Goal: Task Accomplishment & Management: Complete application form

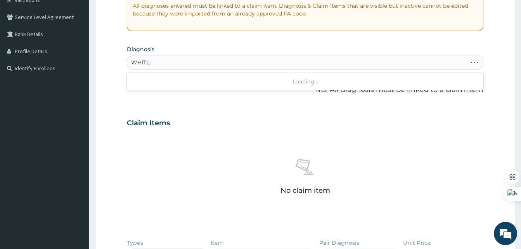
type input "[PERSON_NAME]"
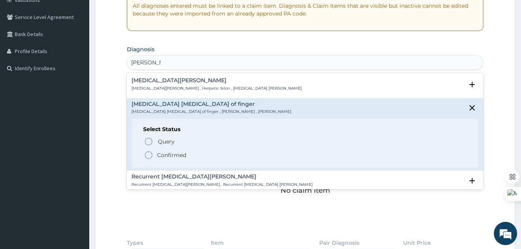
click at [194, 106] on h4 "Pulp abscess of finger" at bounding box center [212, 104] width 160 height 6
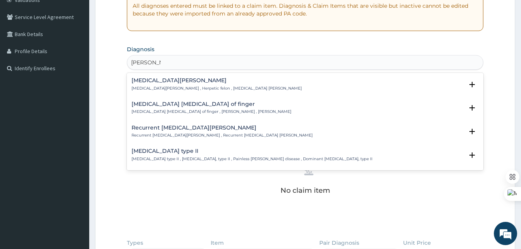
click at [186, 109] on p "Pulp abscess of finger , Felon , Whitlow" at bounding box center [212, 111] width 160 height 5
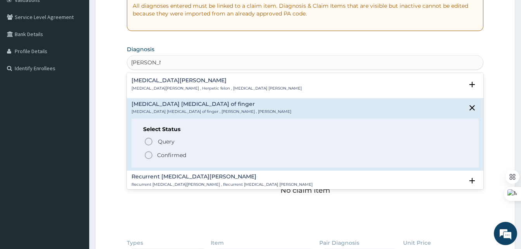
click at [147, 154] on icon "status option filled" at bounding box center [148, 155] width 9 height 9
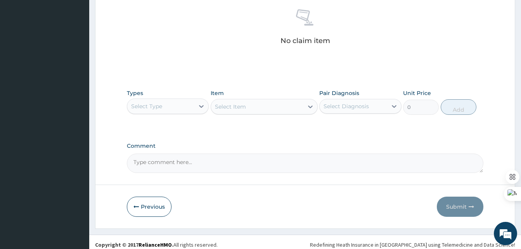
scroll to position [310, 0]
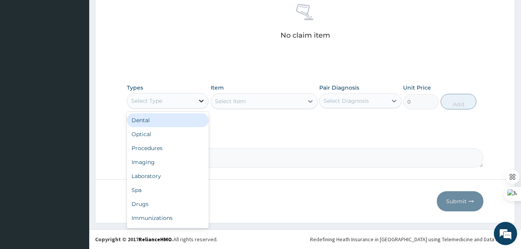
click at [195, 102] on div at bounding box center [201, 101] width 14 height 14
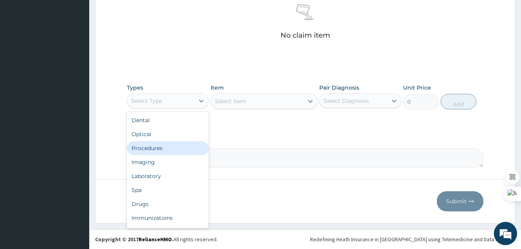
click at [151, 149] on div "Procedures" at bounding box center [168, 148] width 82 height 14
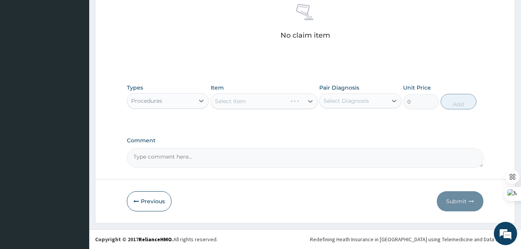
click at [261, 99] on div "Select Item" at bounding box center [264, 102] width 107 height 16
click at [314, 102] on div "Select Item" at bounding box center [264, 102] width 107 height 16
click at [306, 102] on div "Select Item" at bounding box center [264, 102] width 107 height 16
click at [308, 102] on div "Select Item" at bounding box center [264, 102] width 107 height 16
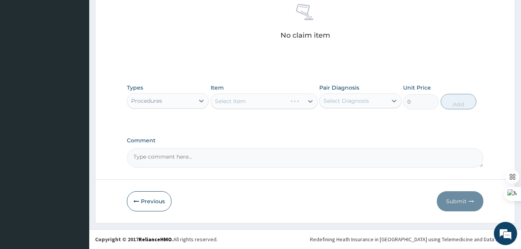
click at [283, 102] on div "Select Item" at bounding box center [264, 102] width 107 height 16
click at [307, 104] on div "Select Item" at bounding box center [264, 102] width 107 height 16
click at [312, 102] on div "Select Item" at bounding box center [264, 102] width 107 height 16
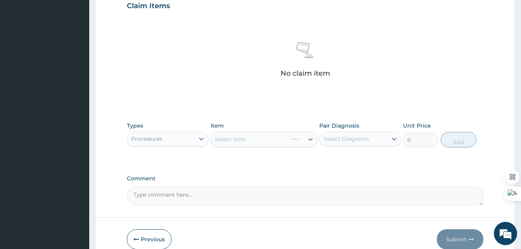
scroll to position [273, 0]
click at [307, 136] on div "Select Item" at bounding box center [264, 139] width 107 height 16
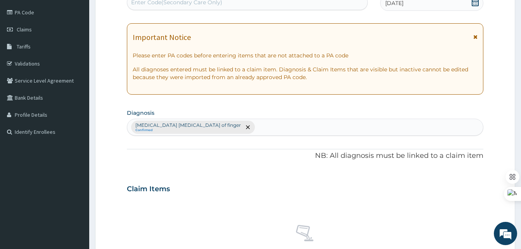
scroll to position [71, 0]
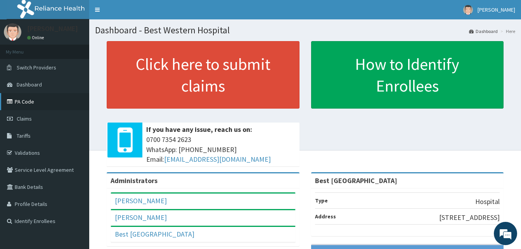
click at [22, 103] on link "PA Code" at bounding box center [44, 101] width 89 height 17
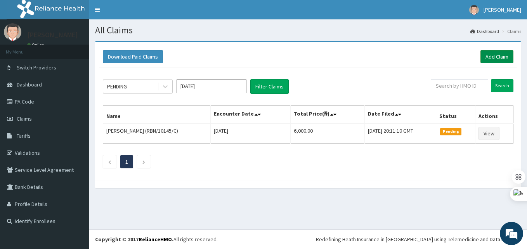
click at [497, 54] on link "Add Claim" at bounding box center [496, 56] width 33 height 13
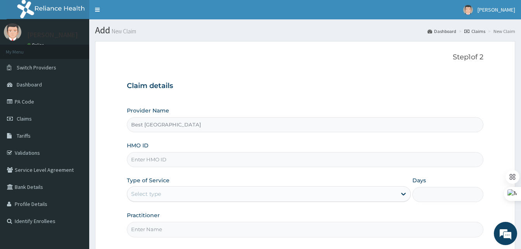
click at [151, 162] on input "HMO ID" at bounding box center [305, 159] width 357 height 15
paste input "SOD/10018/A"
type input "SOD/10018/A"
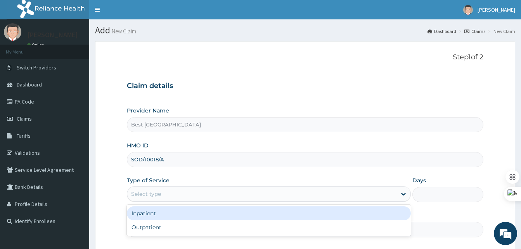
click at [182, 201] on div "Select type" at bounding box center [269, 194] width 284 height 16
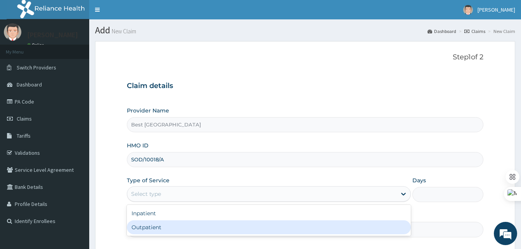
click at [158, 224] on div "Outpatient" at bounding box center [269, 227] width 284 height 14
type input "1"
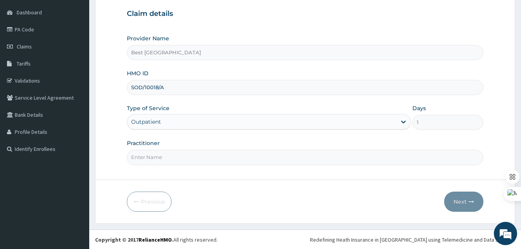
scroll to position [73, 0]
click at [157, 160] on input "Practitioner" at bounding box center [305, 156] width 357 height 15
type input "DR JOCK"
click at [458, 194] on button "Next" at bounding box center [463, 201] width 39 height 20
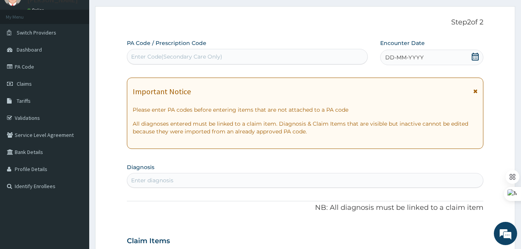
scroll to position [35, 0]
click at [475, 57] on icon at bounding box center [475, 57] width 7 height 8
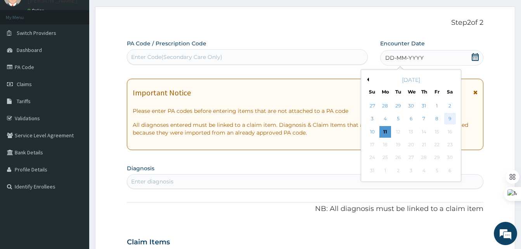
click at [451, 120] on div "9" at bounding box center [450, 119] width 12 height 12
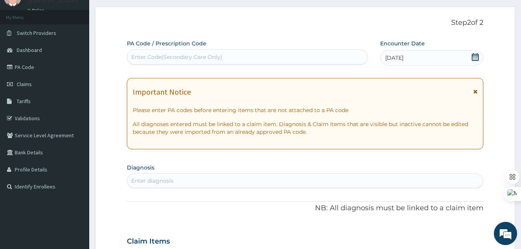
click at [162, 58] on div "Enter Code(Secondary Care Only)" at bounding box center [176, 57] width 91 height 8
click at [158, 173] on section "Diagnosis Enter diagnosis" at bounding box center [305, 175] width 357 height 26
click at [173, 179] on div "Enter diagnosis" at bounding box center [152, 181] width 42 height 8
type input "WHITL"
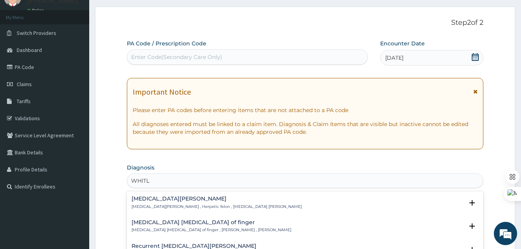
scroll to position [10, 0]
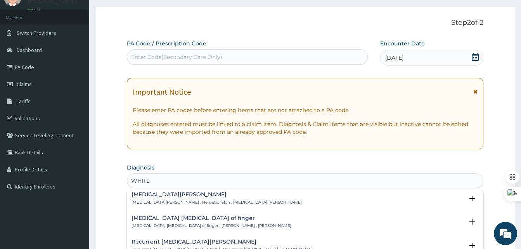
click at [167, 215] on h4 "Pulp abscess of finger" at bounding box center [212, 218] width 160 height 6
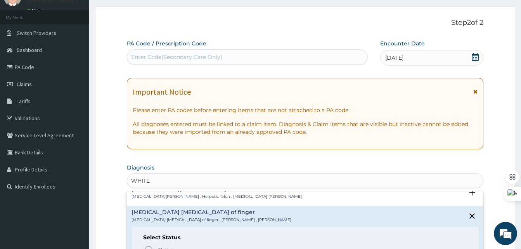
scroll to position [59, 0]
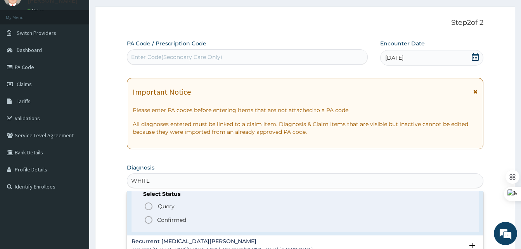
click at [152, 217] on circle "status option filled" at bounding box center [148, 220] width 7 height 7
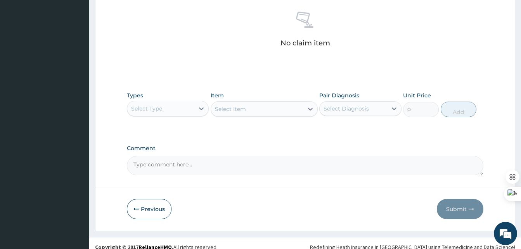
scroll to position [309, 0]
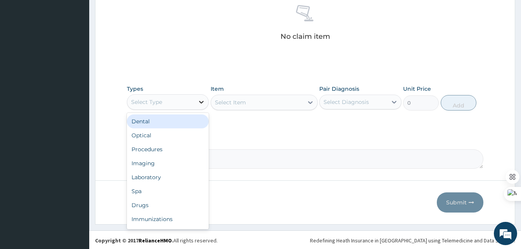
click at [199, 98] on icon at bounding box center [202, 102] width 8 height 8
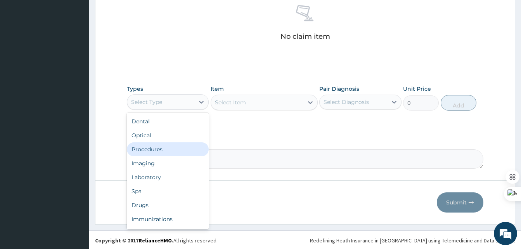
click at [146, 150] on div "Procedures" at bounding box center [168, 149] width 82 height 14
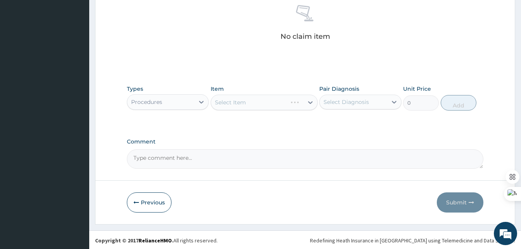
click at [290, 101] on div "Select Item" at bounding box center [264, 103] width 107 height 16
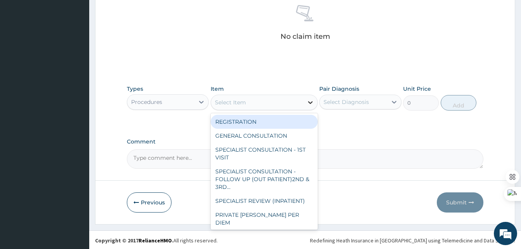
click at [308, 107] on div at bounding box center [311, 102] width 14 height 14
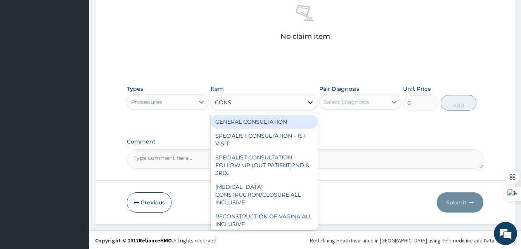
type input "CONSU"
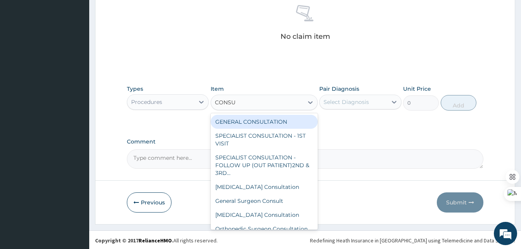
click at [260, 126] on div "GENERAL CONSULTATION" at bounding box center [264, 122] width 107 height 14
type input "2000"
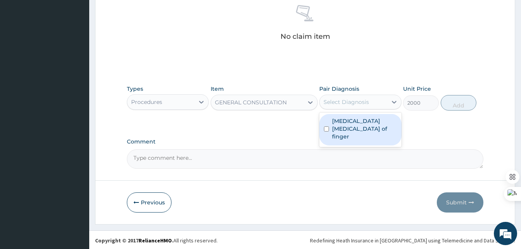
click at [352, 107] on div "Select Diagnosis" at bounding box center [353, 102] width 67 height 12
click at [338, 121] on label "Pulp abscess of finger" at bounding box center [364, 128] width 64 height 23
checkbox input "true"
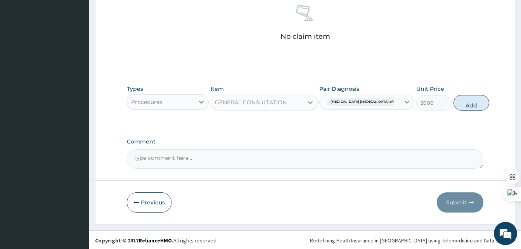
click at [454, 105] on button "Add" at bounding box center [472, 103] width 36 height 16
type input "0"
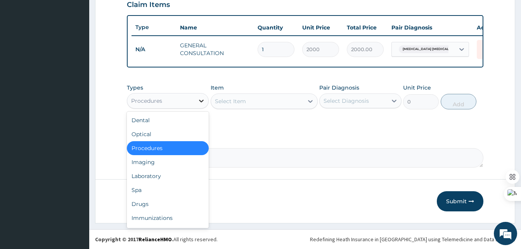
click at [201, 101] on icon at bounding box center [201, 101] width 5 height 3
click at [144, 203] on div "Drugs" at bounding box center [168, 204] width 82 height 14
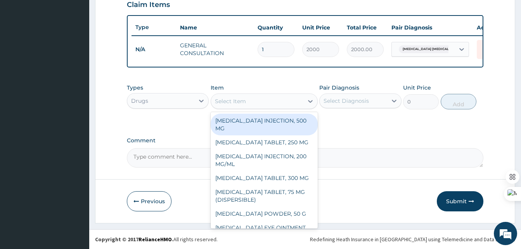
click at [246, 97] on div "Select Item" at bounding box center [257, 101] width 92 height 12
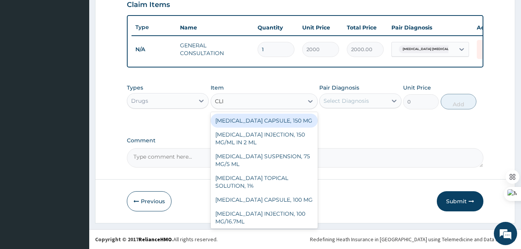
type input "CLIN"
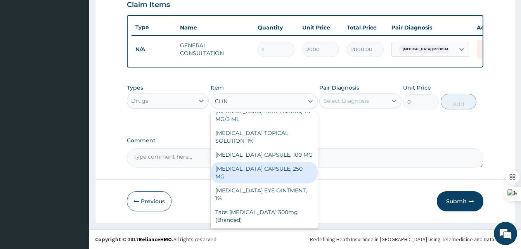
scroll to position [0, 0]
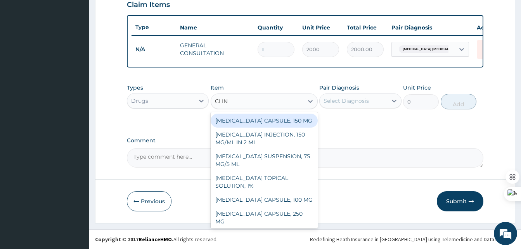
click at [272, 122] on div "CLINDAMYCIN CAPSULE, 150 MG" at bounding box center [264, 121] width 107 height 14
type input "68.9"
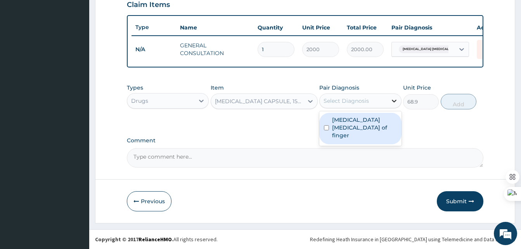
click at [390, 100] on icon at bounding box center [394, 101] width 8 height 8
click at [364, 115] on div "Pulp abscess of finger" at bounding box center [360, 128] width 82 height 31
checkbox input "true"
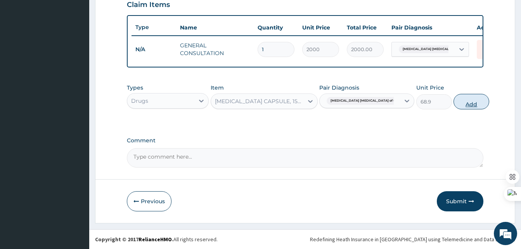
click at [463, 108] on button "Add" at bounding box center [472, 102] width 36 height 16
type input "0"
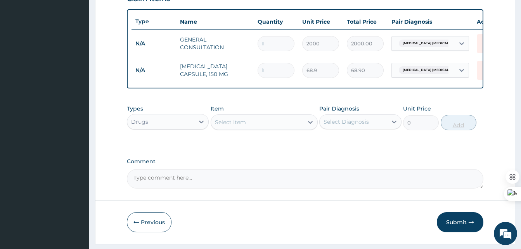
type input "10"
type input "689.00"
type input "10"
click at [307, 126] on icon at bounding box center [311, 122] width 8 height 8
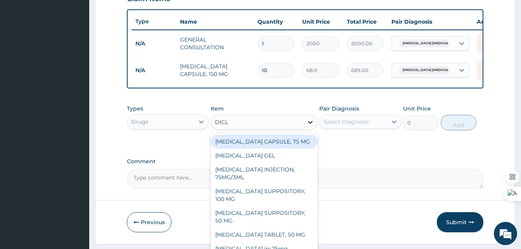
type input "DICLO"
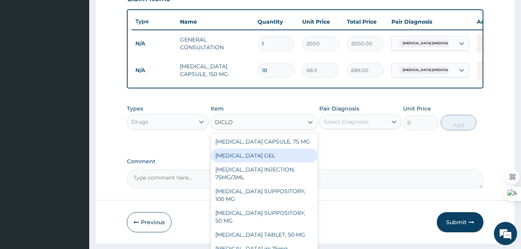
scroll to position [22, 0]
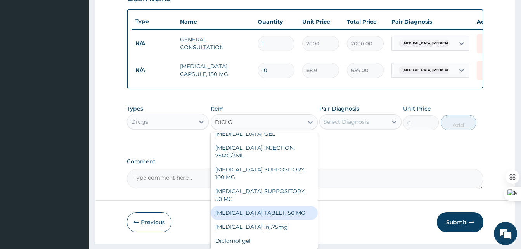
click at [257, 216] on div "DICLOFENAC TABLET, 50 MG" at bounding box center [264, 213] width 107 height 14
type input "7.99"
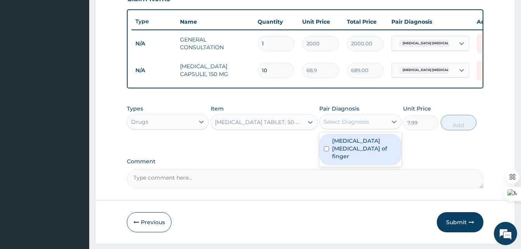
click at [370, 128] on div "Select Diagnosis" at bounding box center [353, 122] width 67 height 12
click at [354, 147] on label "Pulp abscess of finger" at bounding box center [364, 148] width 64 height 23
checkbox input "true"
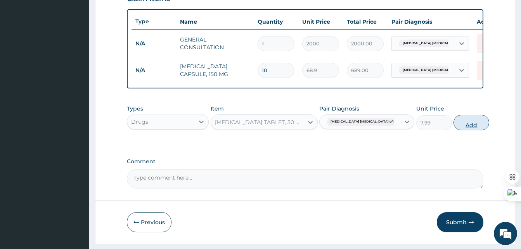
click at [457, 130] on button "Add" at bounding box center [472, 123] width 36 height 16
type input "0"
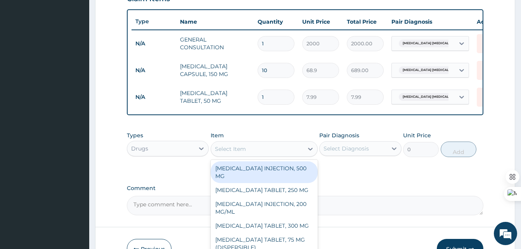
click at [222, 149] on div "Select Item" at bounding box center [257, 149] width 92 height 12
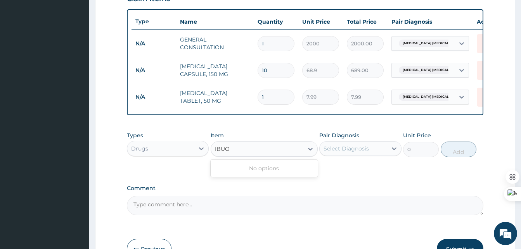
type input "IBU"
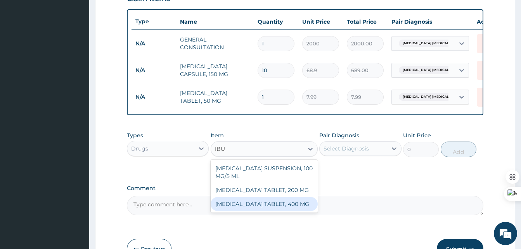
click at [279, 208] on div "IBUPROFEN TABLET, 400 MG" at bounding box center [264, 204] width 107 height 14
type input "20.5"
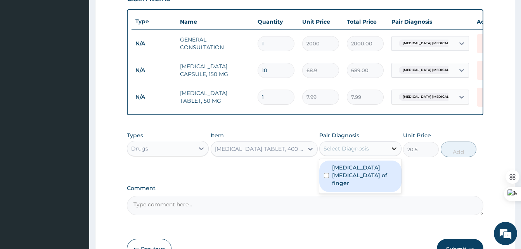
click at [389, 155] on div at bounding box center [394, 149] width 14 height 14
click at [362, 171] on label "Pulp abscess of finger" at bounding box center [364, 175] width 64 height 23
checkbox input "true"
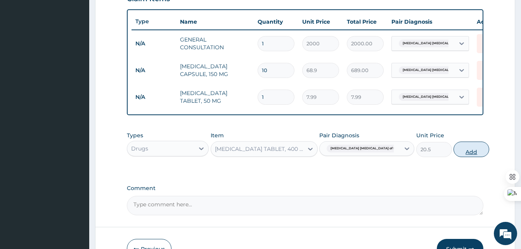
click at [454, 157] on button "Add" at bounding box center [472, 150] width 36 height 16
type input "0"
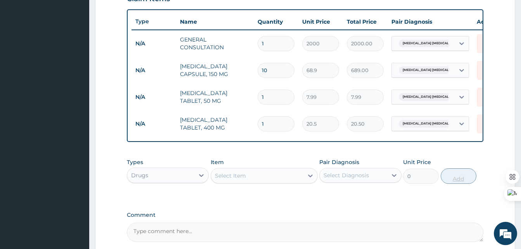
type input "10"
type input "205.00"
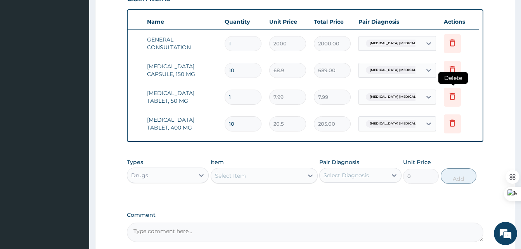
type input "10"
click at [458, 99] on icon at bounding box center [452, 97] width 17 height 19
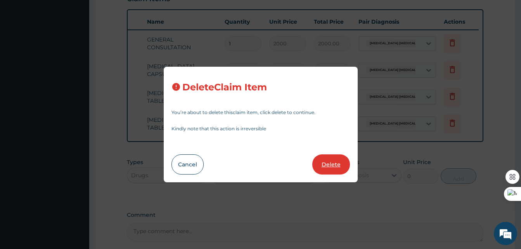
click at [324, 164] on button "Delete" at bounding box center [331, 164] width 38 height 20
type input "10"
type input "20.5"
type input "205.00"
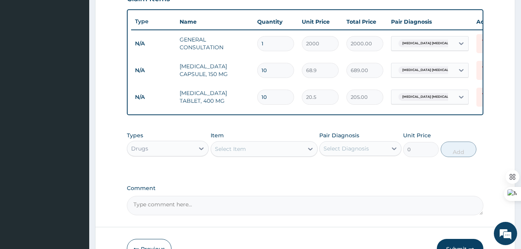
scroll to position [0, 0]
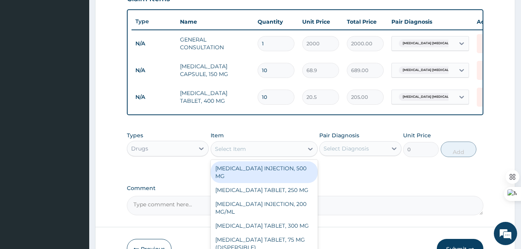
click at [266, 155] on div "Select Item" at bounding box center [257, 149] width 92 height 12
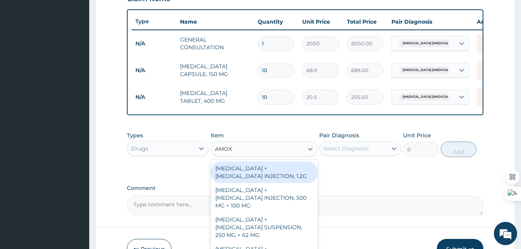
type input "AMOXI"
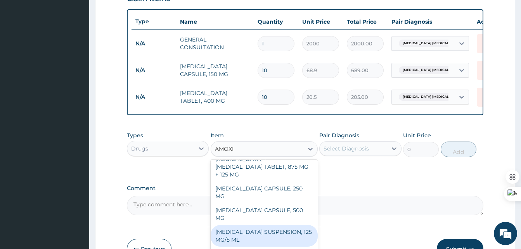
scroll to position [160, 0]
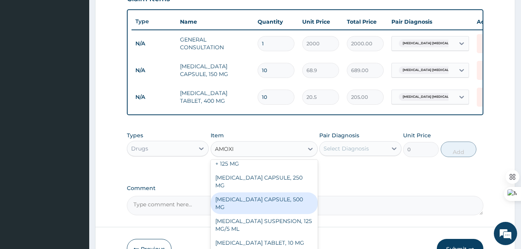
click at [262, 193] on div "AMOXICILLIN CAPSULE, 500 MG" at bounding box center [264, 204] width 107 height 22
type input "50"
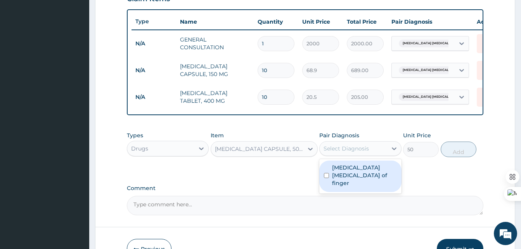
click at [380, 155] on div "Select Diagnosis" at bounding box center [353, 148] width 67 height 12
click at [365, 170] on label "Pulp abscess of finger" at bounding box center [364, 175] width 64 height 23
checkbox input "true"
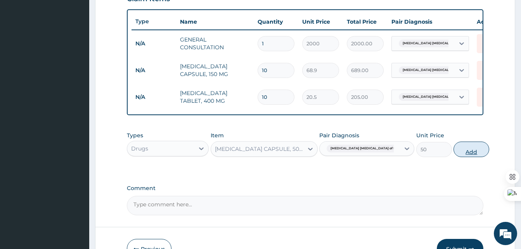
click at [454, 157] on button "Add" at bounding box center [472, 150] width 36 height 16
type input "0"
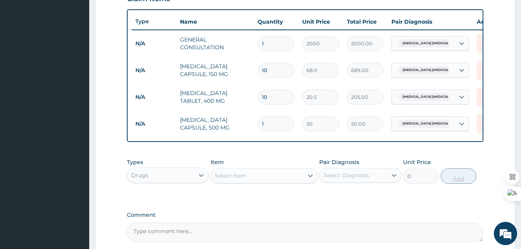
type input "15"
type input "750.00"
type input "15"
click at [347, 226] on div "Comment" at bounding box center [305, 227] width 357 height 30
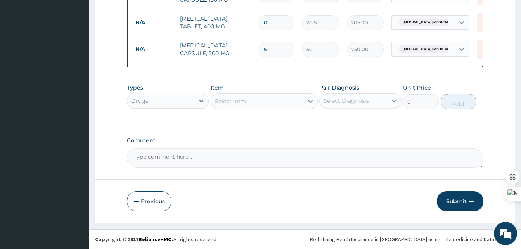
click at [466, 199] on button "Submit" at bounding box center [460, 201] width 47 height 20
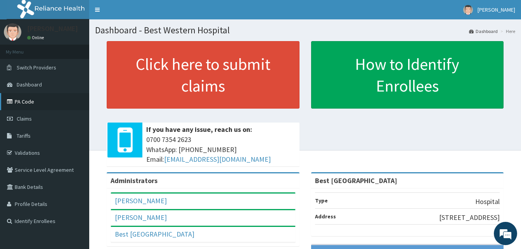
click at [17, 100] on link "PA Code" at bounding box center [44, 101] width 89 height 17
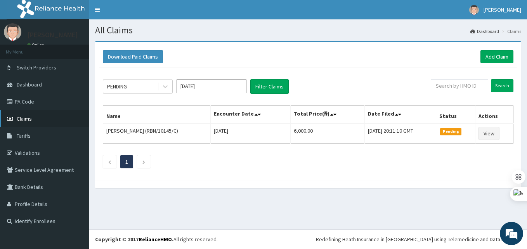
click at [26, 121] on span "Claims" at bounding box center [24, 118] width 15 height 7
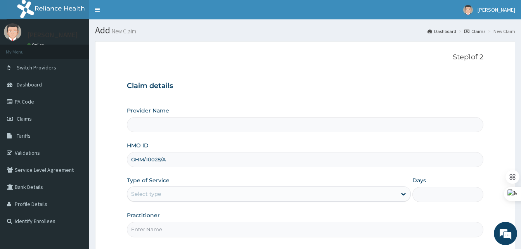
type input "GHM/10028/A"
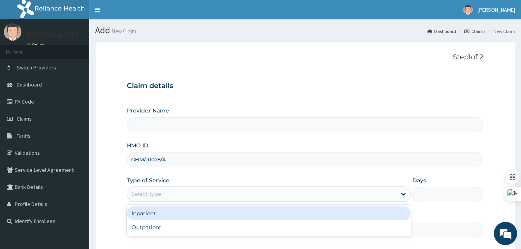
click at [145, 192] on div "Select type" at bounding box center [146, 194] width 30 height 8
type input "Best Western Hospital"
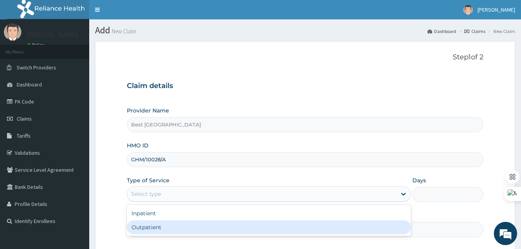
click at [153, 226] on div "Outpatient" at bounding box center [269, 227] width 284 height 14
type input "1"
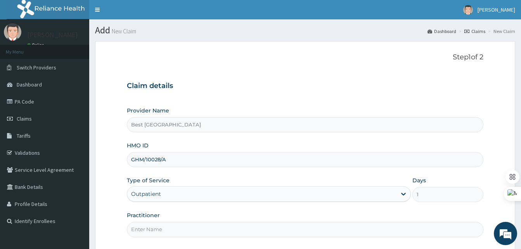
scroll to position [73, 0]
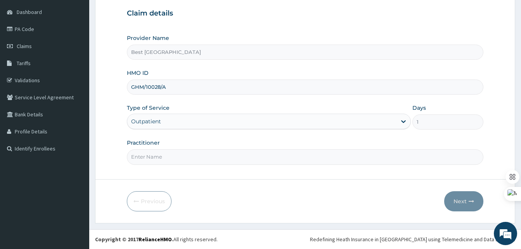
click at [160, 158] on input "Practitioner" at bounding box center [305, 156] width 357 height 15
type input "DR OLANIYAN"
click at [464, 199] on button "Next" at bounding box center [463, 201] width 39 height 20
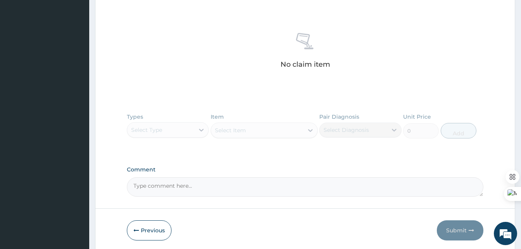
scroll to position [308, 0]
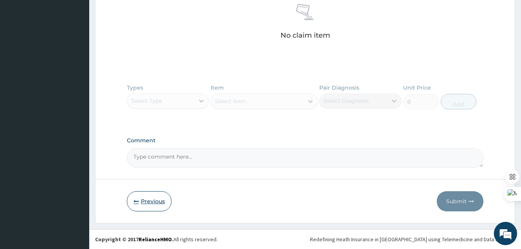
click at [146, 202] on button "Previous" at bounding box center [149, 201] width 45 height 20
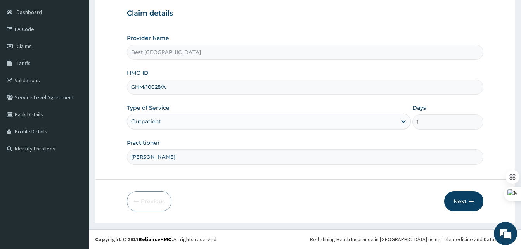
scroll to position [73, 0]
click at [175, 154] on input "DR OLANIYAN" at bounding box center [305, 156] width 357 height 15
type input "DR JOCK"
click at [464, 201] on button "Next" at bounding box center [463, 201] width 39 height 20
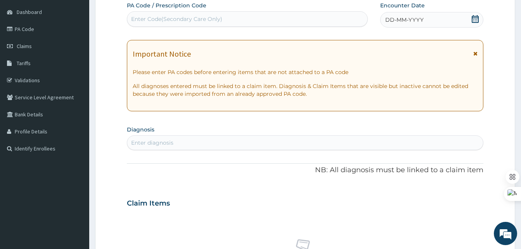
scroll to position [0, 0]
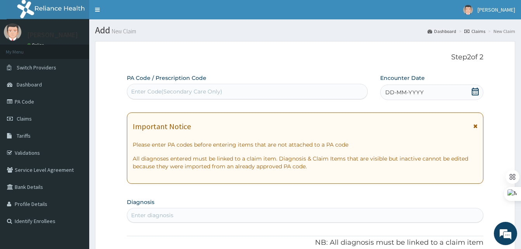
click at [428, 94] on div "DD-MM-YYYY" at bounding box center [431, 93] width 103 height 16
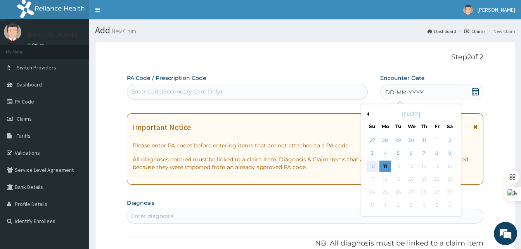
click at [374, 167] on div "10" at bounding box center [373, 167] width 12 height 12
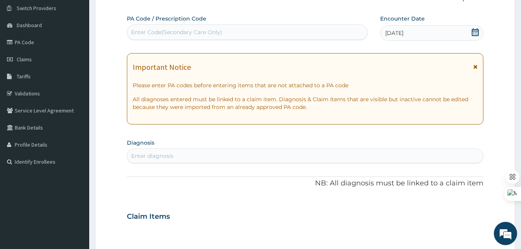
scroll to position [60, 0]
click at [153, 156] on div "Enter diagnosis" at bounding box center [152, 155] width 42 height 8
type input "MALARIA"
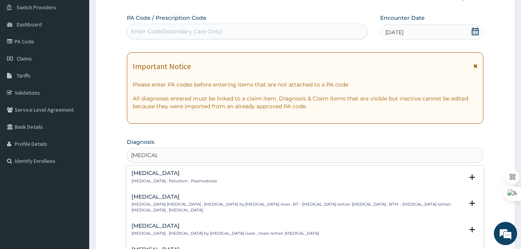
click at [139, 172] on h4 "Malaria" at bounding box center [174, 173] width 85 height 6
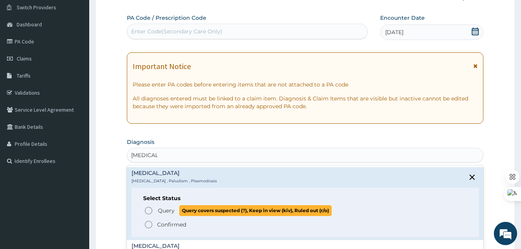
click at [146, 208] on icon "status option query" at bounding box center [148, 210] width 9 height 9
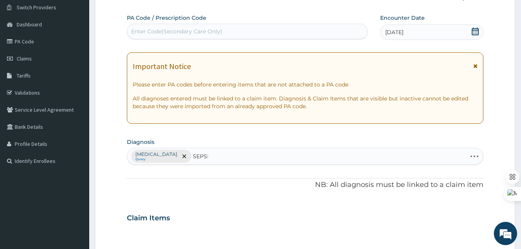
type input "SEPSIS"
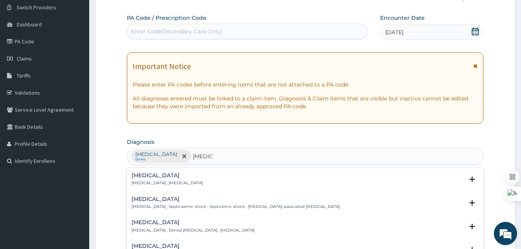
click at [149, 180] on div "Sepsis Systemic infection , Sepsis" at bounding box center [167, 180] width 71 height 14
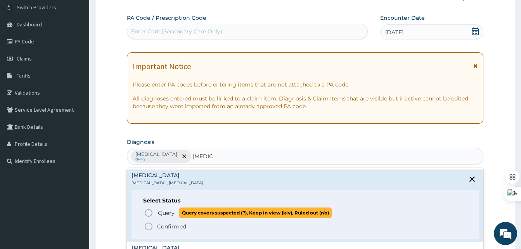
click at [147, 213] on icon "status option query" at bounding box center [148, 212] width 9 height 9
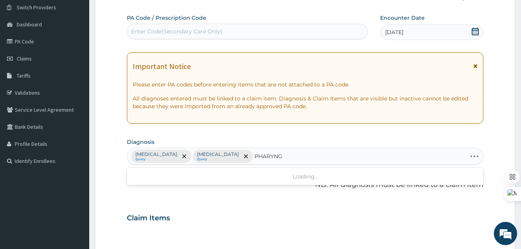
type input "PHARYNGI"
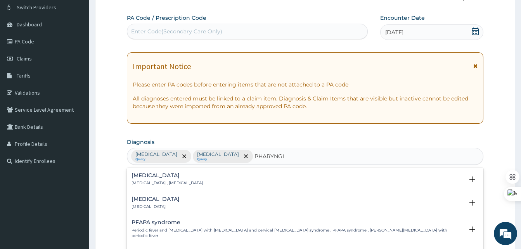
click at [148, 198] on h4 "Pharyngitis" at bounding box center [156, 199] width 48 height 6
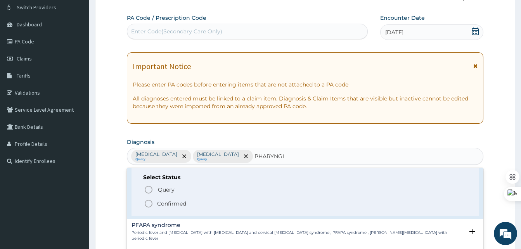
scroll to position [49, 0]
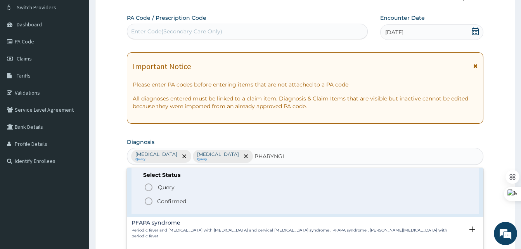
click at [150, 203] on icon "status option filled" at bounding box center [148, 201] width 9 height 9
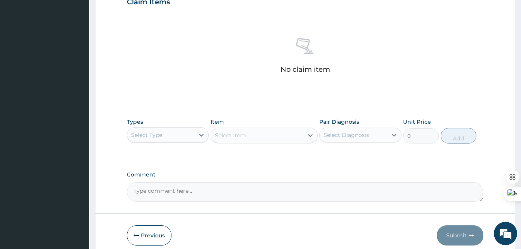
scroll to position [310, 0]
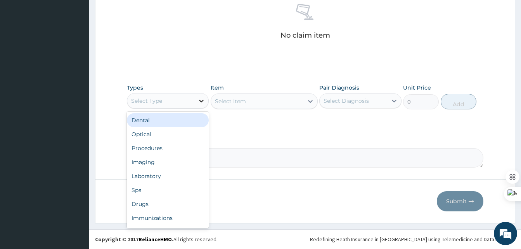
click at [196, 103] on div at bounding box center [201, 101] width 14 height 14
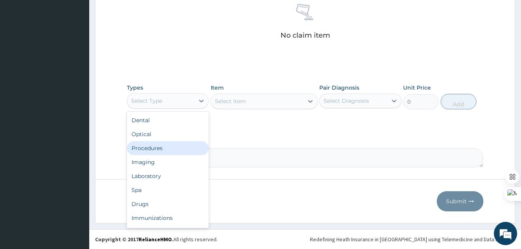
click at [158, 148] on div "Procedures" at bounding box center [168, 148] width 82 height 14
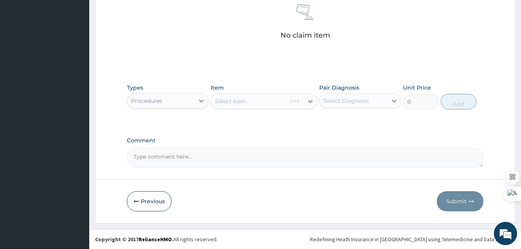
click at [247, 102] on div "Select Item" at bounding box center [264, 102] width 107 height 16
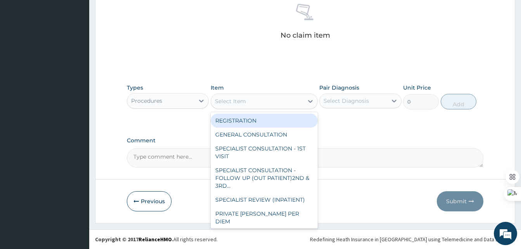
click at [309, 102] on icon at bounding box center [311, 101] width 8 height 8
click at [281, 117] on div "REGISTRATION" at bounding box center [264, 121] width 107 height 14
type input "1500"
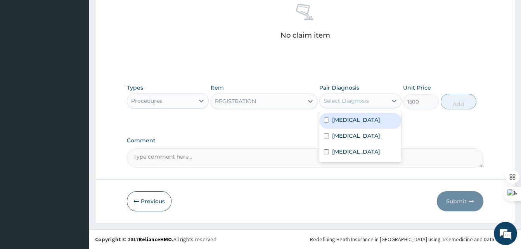
click at [369, 99] on div "Select Diagnosis" at bounding box center [353, 101] width 67 height 12
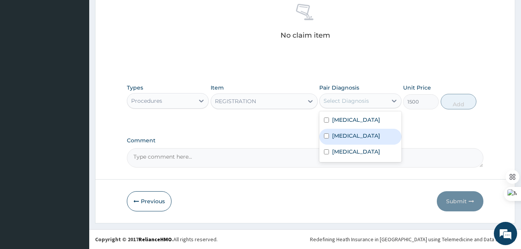
click at [336, 134] on label "Sepsis" at bounding box center [356, 136] width 48 height 8
checkbox input "true"
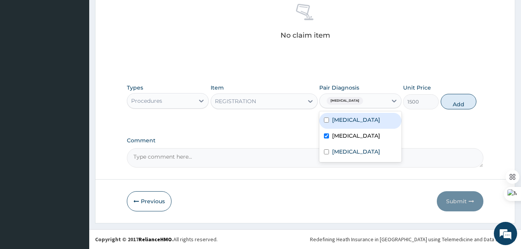
click at [326, 118] on input "checkbox" at bounding box center [326, 120] width 5 height 5
checkbox input "true"
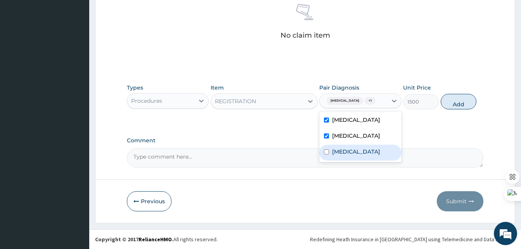
click at [333, 154] on label "Pharyngitis" at bounding box center [356, 152] width 48 height 8
checkbox input "true"
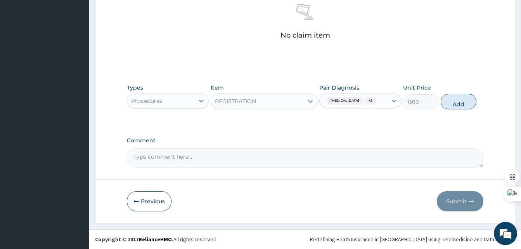
click at [460, 106] on button "Add" at bounding box center [459, 102] width 36 height 16
type input "0"
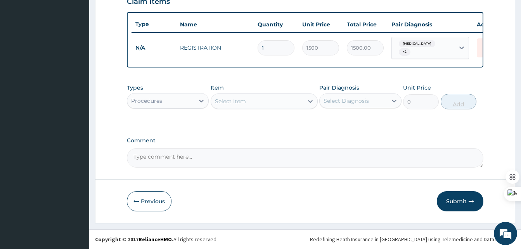
scroll to position [279, 0]
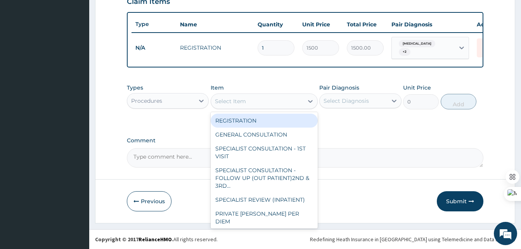
click at [294, 101] on div "Select Item" at bounding box center [257, 101] width 92 height 12
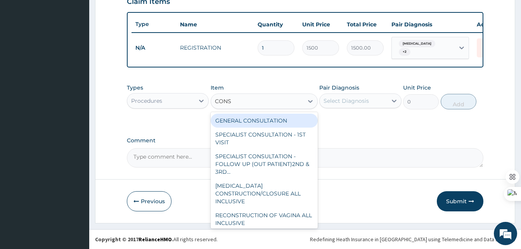
type input "CONSU"
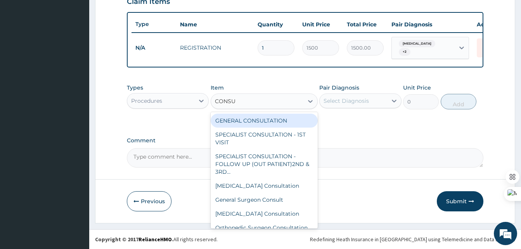
click at [256, 123] on div "GENERAL CONSULTATION" at bounding box center [264, 121] width 107 height 14
type input "2000"
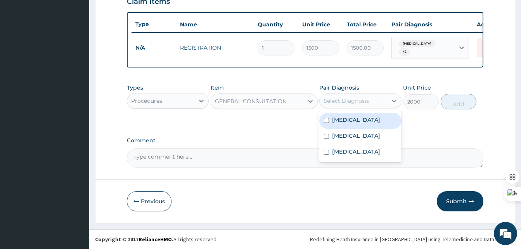
click at [376, 97] on div "Select Diagnosis" at bounding box center [353, 101] width 67 height 12
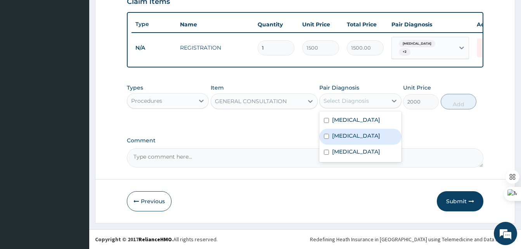
click at [339, 134] on label "Sepsis" at bounding box center [356, 136] width 48 height 8
checkbox input "true"
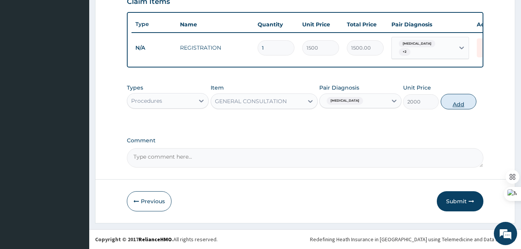
click at [454, 106] on button "Add" at bounding box center [459, 102] width 36 height 16
type input "0"
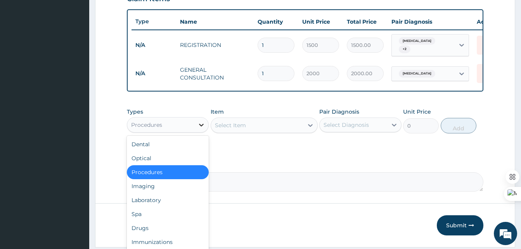
click at [200, 129] on icon at bounding box center [202, 125] width 8 height 8
click at [144, 231] on div "Drugs" at bounding box center [168, 228] width 82 height 14
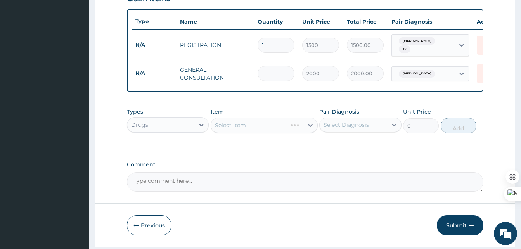
click at [289, 124] on div "Select Item" at bounding box center [264, 126] width 107 height 16
click at [305, 125] on div "Select Item" at bounding box center [264, 126] width 107 height 16
click at [293, 133] on div "Select Item" at bounding box center [264, 126] width 107 height 16
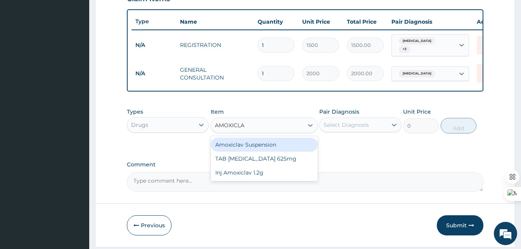
type input "AMOXICLAV"
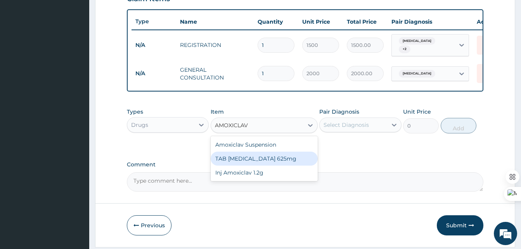
click at [266, 158] on div "TAB CO-AMOXICLAV 625mg" at bounding box center [264, 159] width 107 height 14
type input "500"
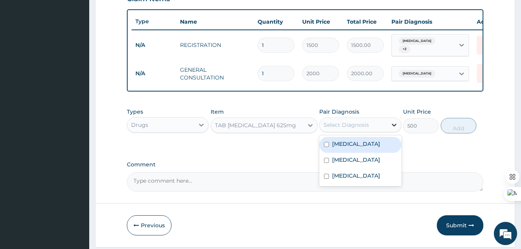
click at [389, 127] on div at bounding box center [394, 125] width 14 height 14
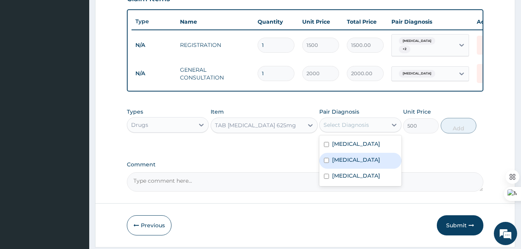
click at [347, 160] on label "Sepsis" at bounding box center [356, 160] width 48 height 8
checkbox input "true"
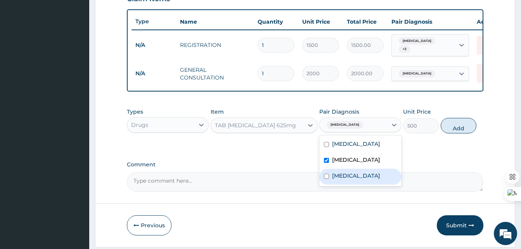
click at [357, 177] on label "Pharyngitis" at bounding box center [356, 176] width 48 height 8
checkbox input "true"
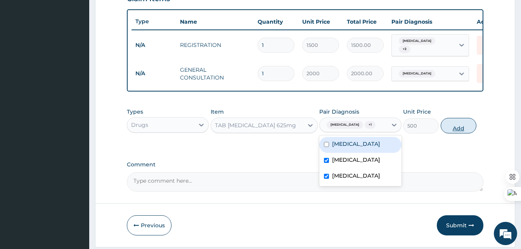
click at [460, 132] on button "Add" at bounding box center [459, 126] width 36 height 16
type input "0"
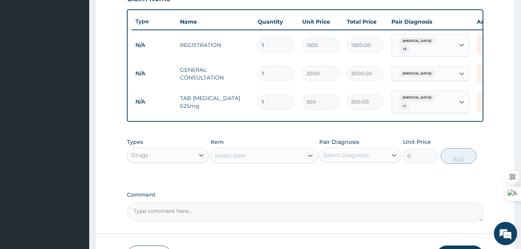
type input "14"
type input "7000.00"
type input "14"
click at [292, 177] on div "Types Drugs Item Select Item Pair Diagnosis Select Diagnosis Unit Price 0 Add" at bounding box center [305, 156] width 357 height 45
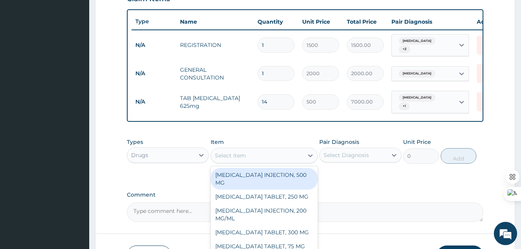
click at [241, 158] on div "Select Item" at bounding box center [230, 156] width 31 height 8
type input "C"
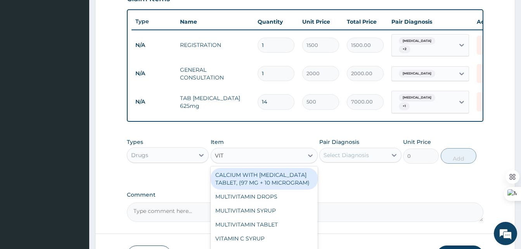
type input "VIT"
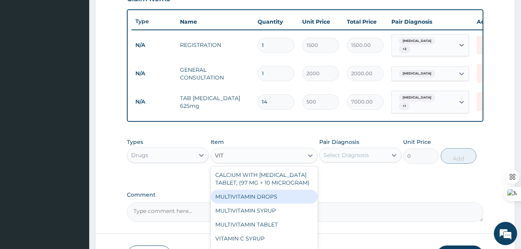
scroll to position [333, 0]
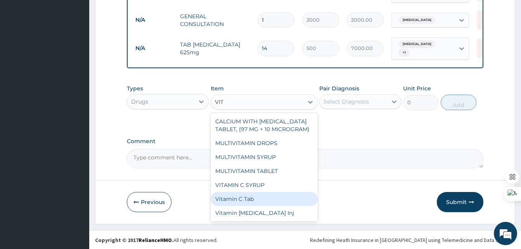
click at [258, 201] on div "Vitamin C Tab" at bounding box center [264, 199] width 107 height 14
type input "7"
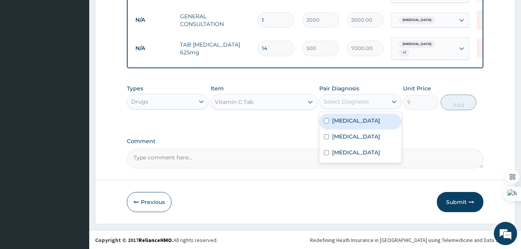
click at [374, 95] on div "Select Diagnosis" at bounding box center [353, 101] width 67 height 12
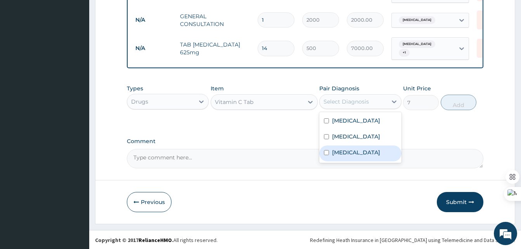
click at [343, 154] on label "Pharyngitis" at bounding box center [356, 153] width 48 height 8
checkbox input "true"
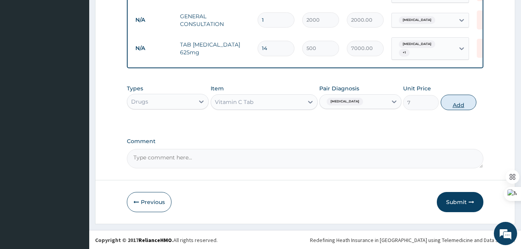
click at [456, 104] on button "Add" at bounding box center [459, 103] width 36 height 16
type input "0"
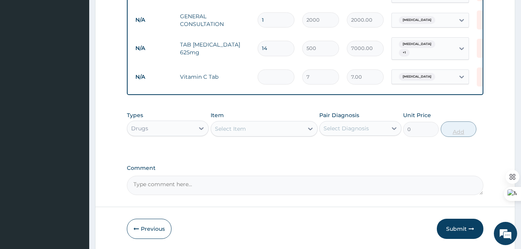
type input "0.00"
type input "3"
type input "21.00"
type input "30"
type input "210.00"
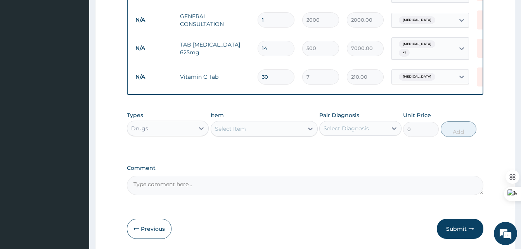
type input "30"
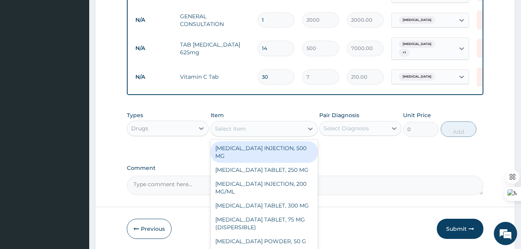
click at [242, 130] on div "Select Item" at bounding box center [230, 129] width 31 height 8
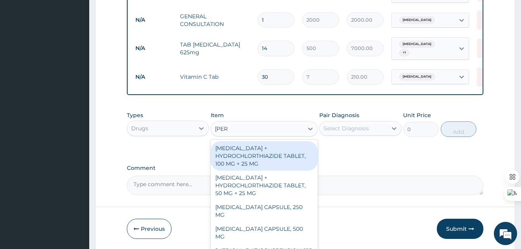
type input "LORAT"
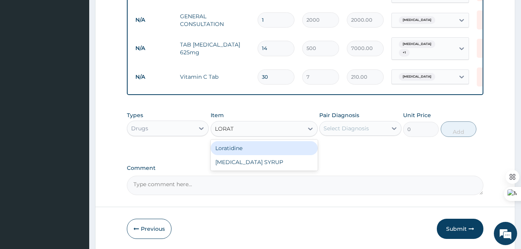
click at [231, 146] on div "Loratidine" at bounding box center [264, 148] width 107 height 14
type input "250"
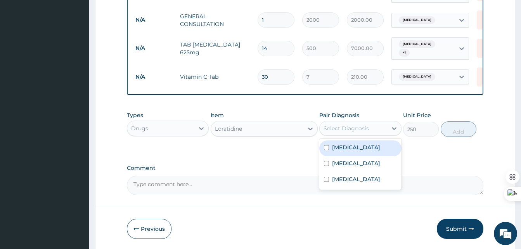
click at [370, 127] on div "Select Diagnosis" at bounding box center [353, 128] width 67 height 12
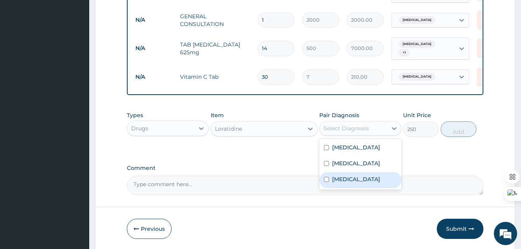
click at [347, 176] on label "Pharyngitis" at bounding box center [356, 179] width 48 height 8
checkbox input "true"
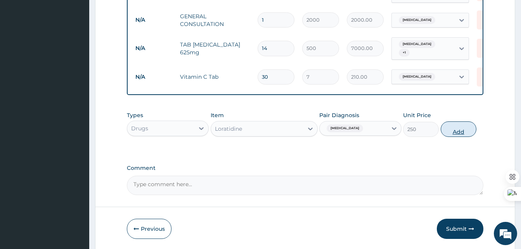
click at [460, 128] on button "Add" at bounding box center [459, 129] width 36 height 16
type input "0"
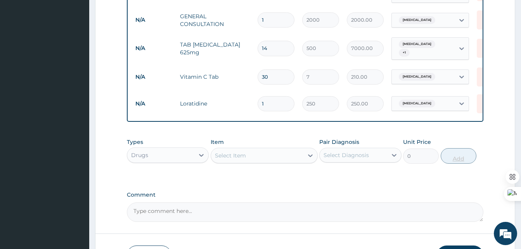
type input "0.00"
type input "5"
type input "1250.00"
type input "5"
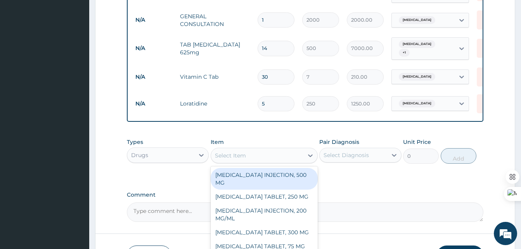
click at [288, 160] on div "Select Item" at bounding box center [257, 155] width 92 height 12
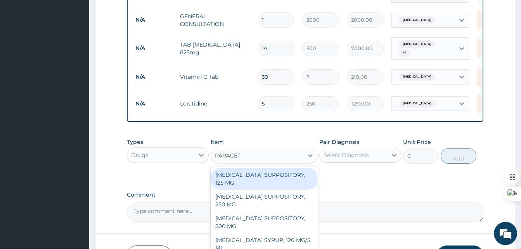
type input "PARACETA"
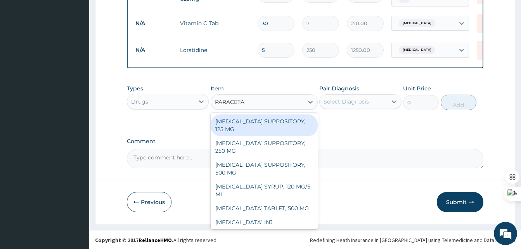
scroll to position [2, 0]
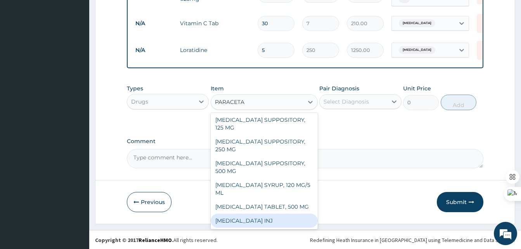
click at [261, 219] on div "PARACETAMOL INJ" at bounding box center [264, 221] width 107 height 14
type input "300"
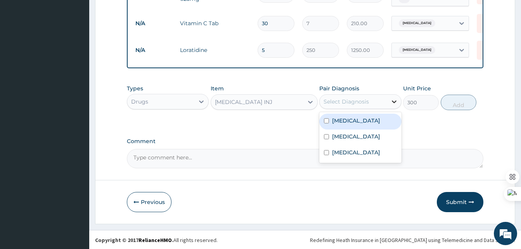
click at [395, 98] on icon at bounding box center [394, 102] width 8 height 8
click at [337, 121] on label "Malaria" at bounding box center [356, 121] width 48 height 8
checkbox input "true"
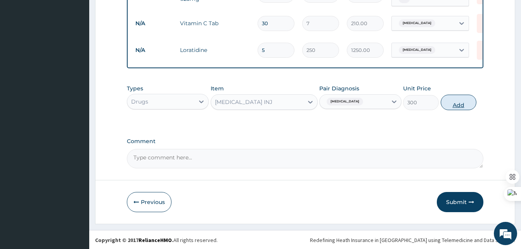
click at [453, 106] on button "Add" at bounding box center [459, 103] width 36 height 16
type input "0"
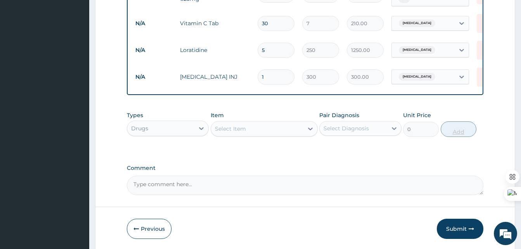
type input "0.00"
type input "2"
type input "600.00"
type input "2"
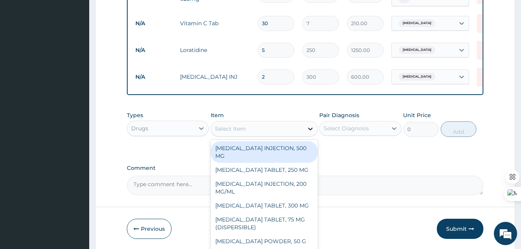
click at [311, 128] on icon at bounding box center [310, 129] width 5 height 3
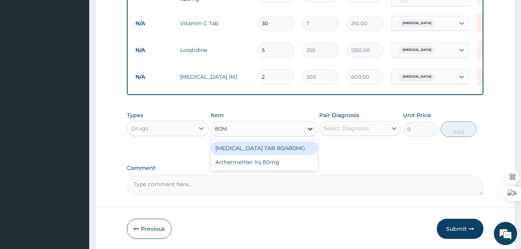
type input "80MG"
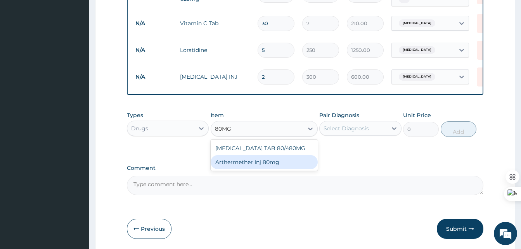
click at [244, 161] on div "Arthermether Inj 80mg" at bounding box center [264, 162] width 107 height 14
type input "300"
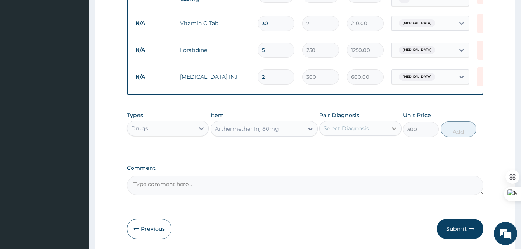
click at [388, 128] on div at bounding box center [394, 128] width 14 height 14
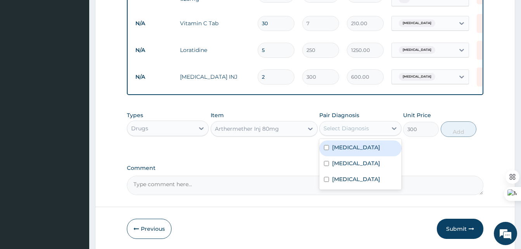
click at [352, 152] on div "Malaria" at bounding box center [360, 148] width 82 height 16
checkbox input "true"
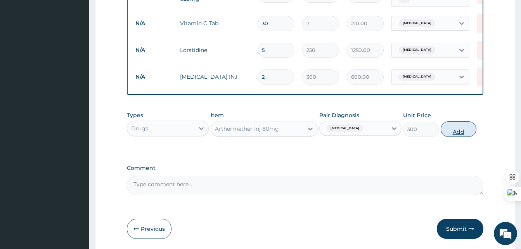
click at [463, 127] on button "Add" at bounding box center [459, 129] width 36 height 16
type input "0"
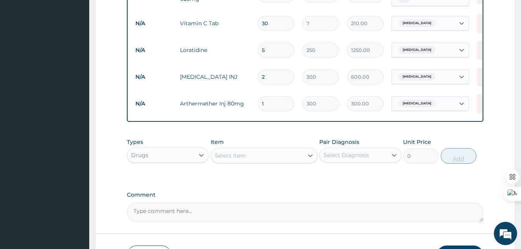
type input "0.00"
type input "2"
type input "600.00"
type input "2"
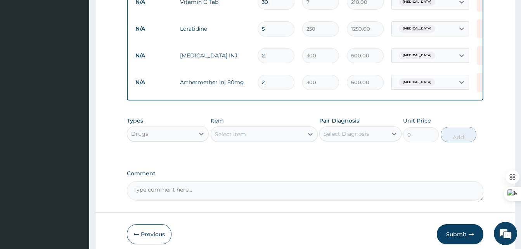
scroll to position [440, 0]
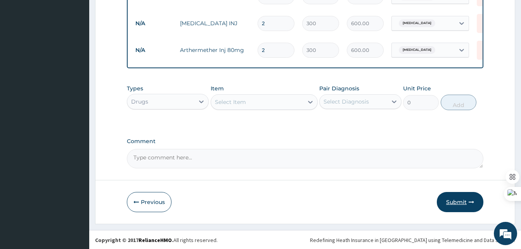
click at [455, 204] on button "Submit" at bounding box center [460, 202] width 47 height 20
click at [148, 196] on button "Previous" at bounding box center [149, 202] width 45 height 20
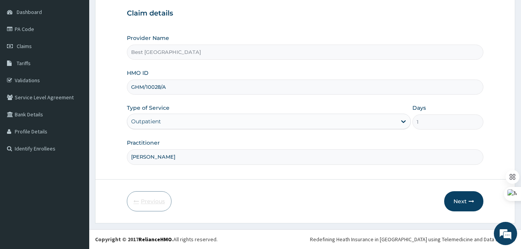
scroll to position [73, 0]
drag, startPoint x: 180, startPoint y: 91, endPoint x: 125, endPoint y: 94, distance: 55.2
click at [125, 94] on form "Step 1 of 2 Claim details Provider Name Best Western Hospital HMO ID GHM/10028/…" at bounding box center [305, 96] width 420 height 255
click at [464, 200] on button "Next" at bounding box center [463, 201] width 39 height 20
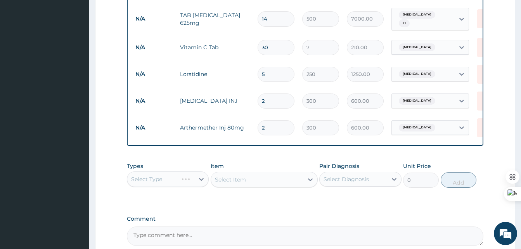
scroll to position [440, 0]
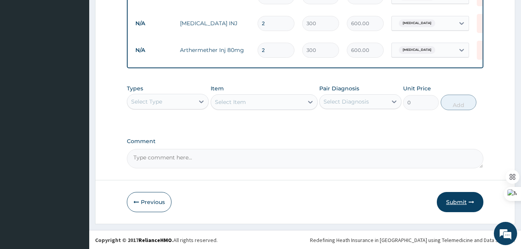
click at [459, 204] on button "Submit" at bounding box center [460, 202] width 47 height 20
